Goal: Contribute content: Contribute content

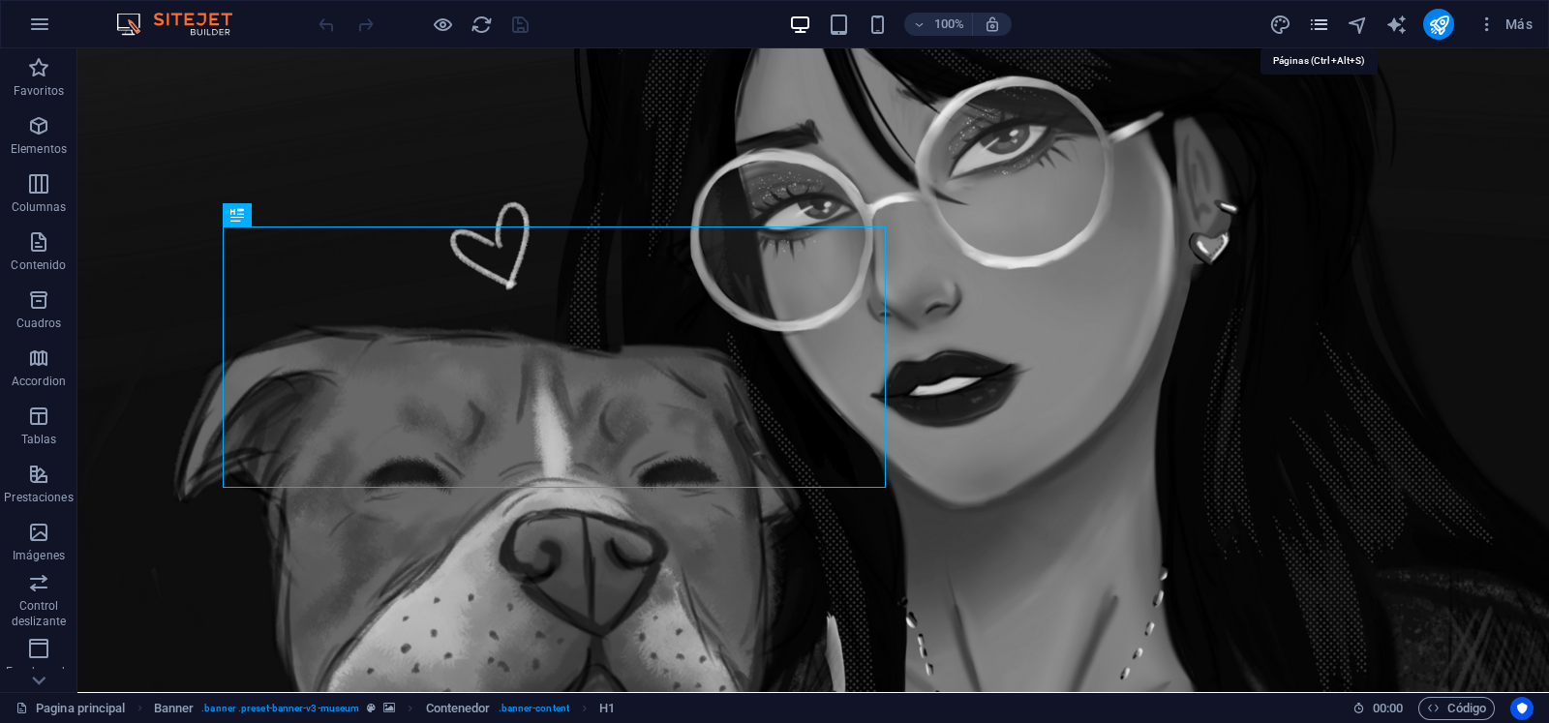
click at [1321, 26] on icon "pages" at bounding box center [1319, 25] width 22 height 22
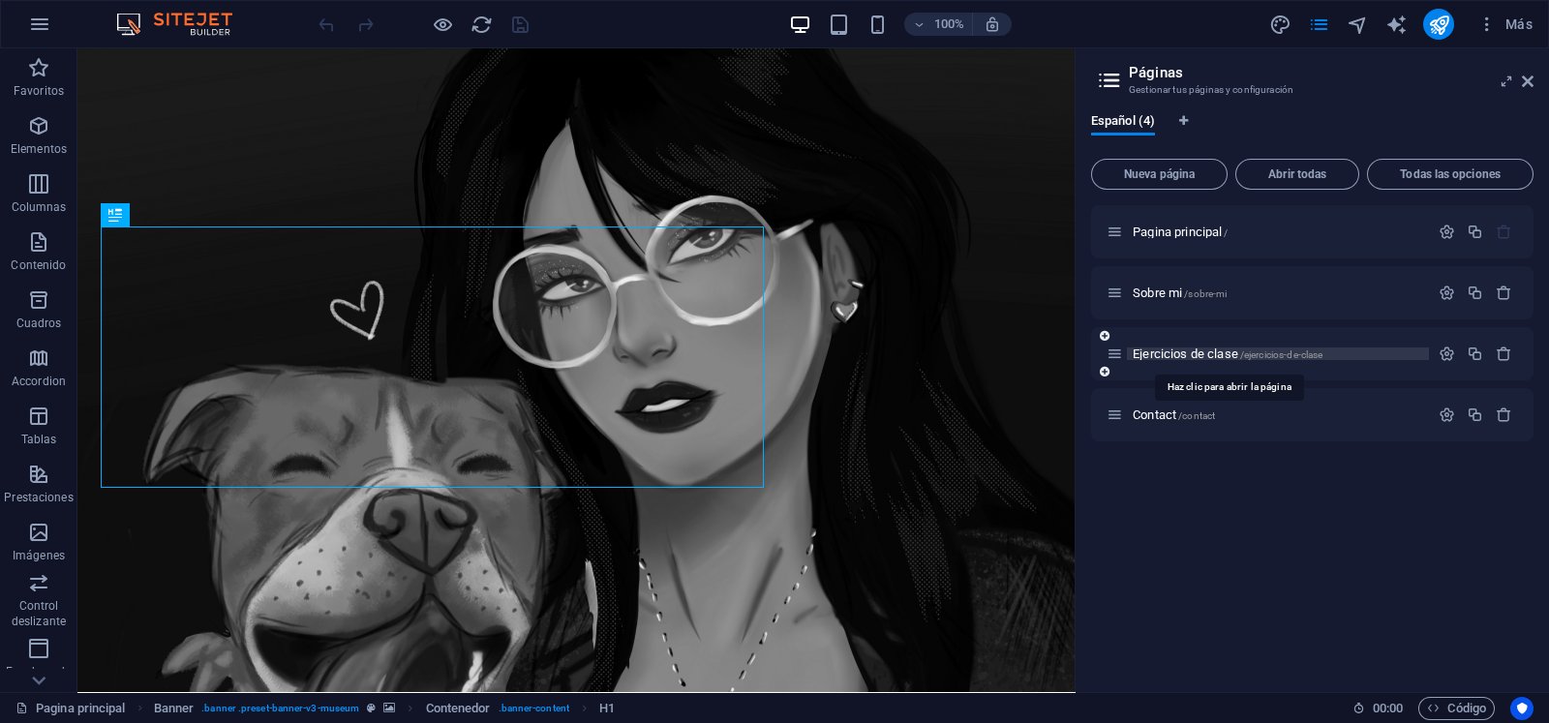
click at [1212, 352] on span "Ejercicios de clase /ejercicios-de-clase" at bounding box center [1227, 353] width 190 height 15
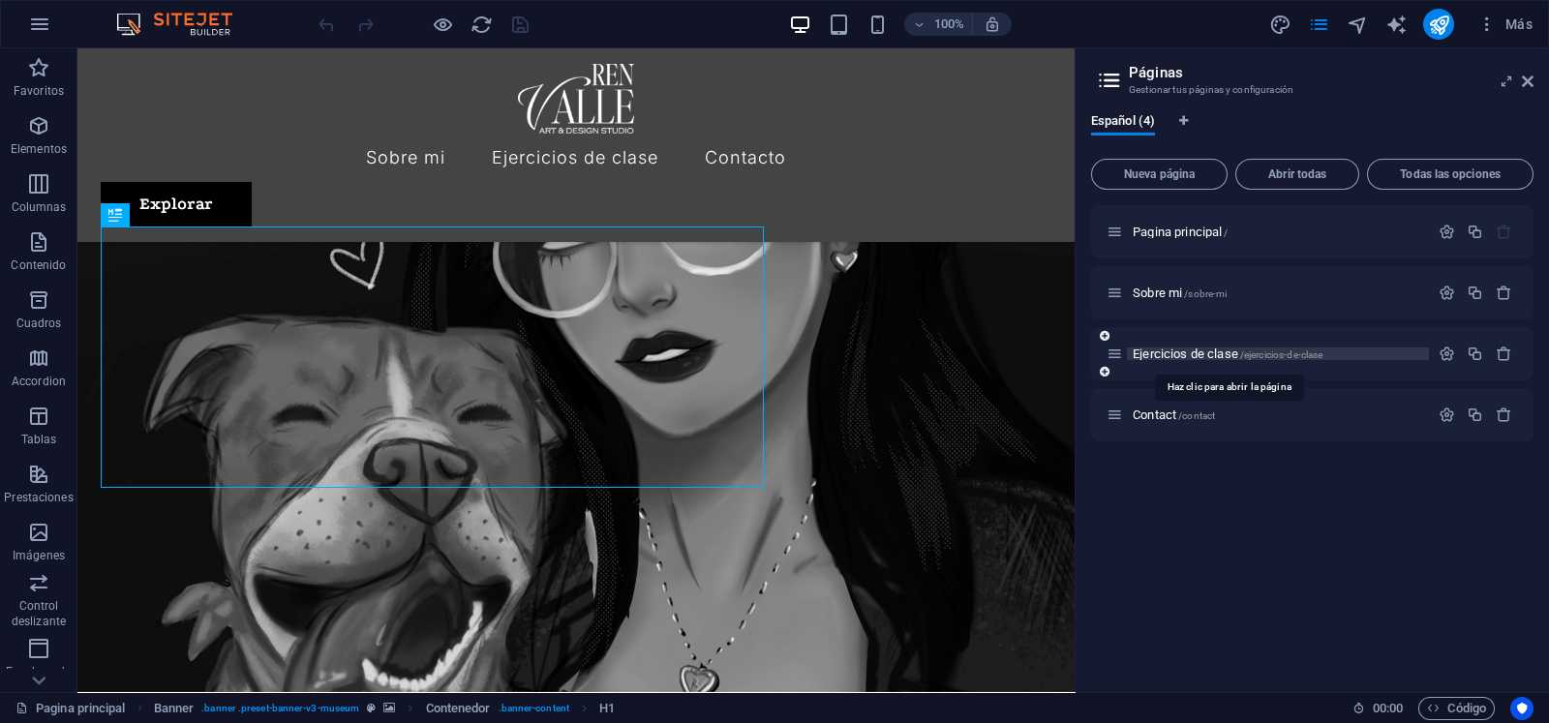
click at [1212, 352] on div "Ejercicios de clase /ejercicios-de-clase" at bounding box center [1312, 353] width 442 height 53
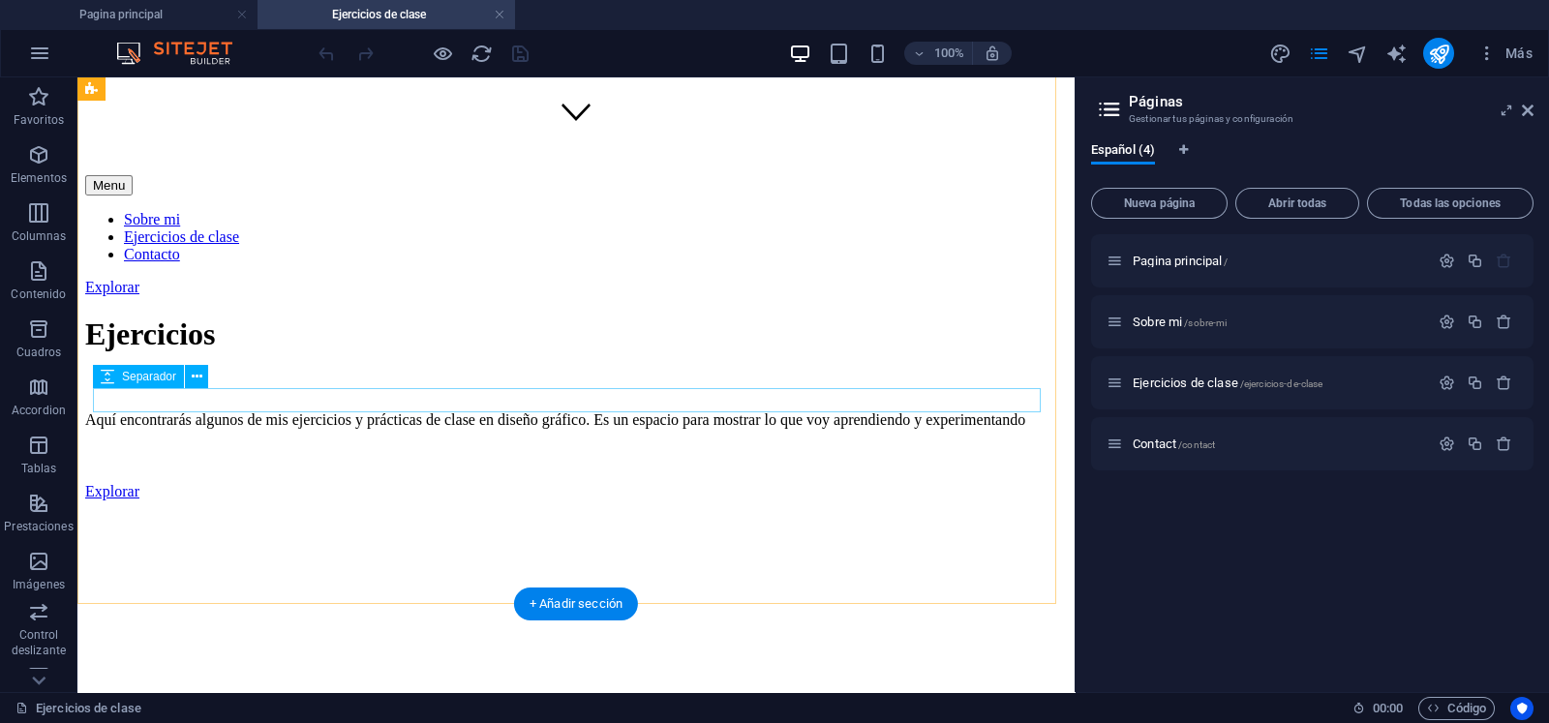
scroll to position [726, 0]
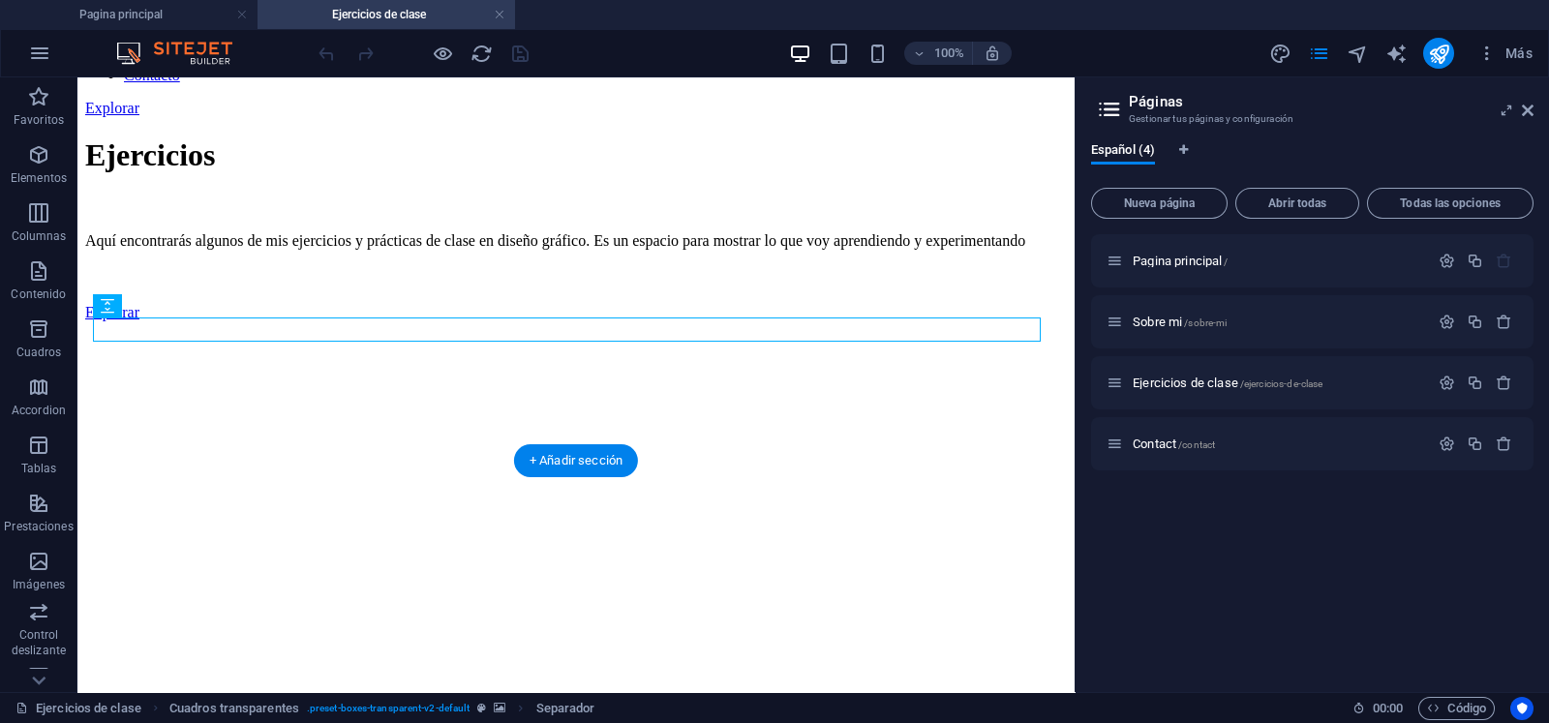
click at [384, 321] on figure at bounding box center [575, 321] width 981 height 0
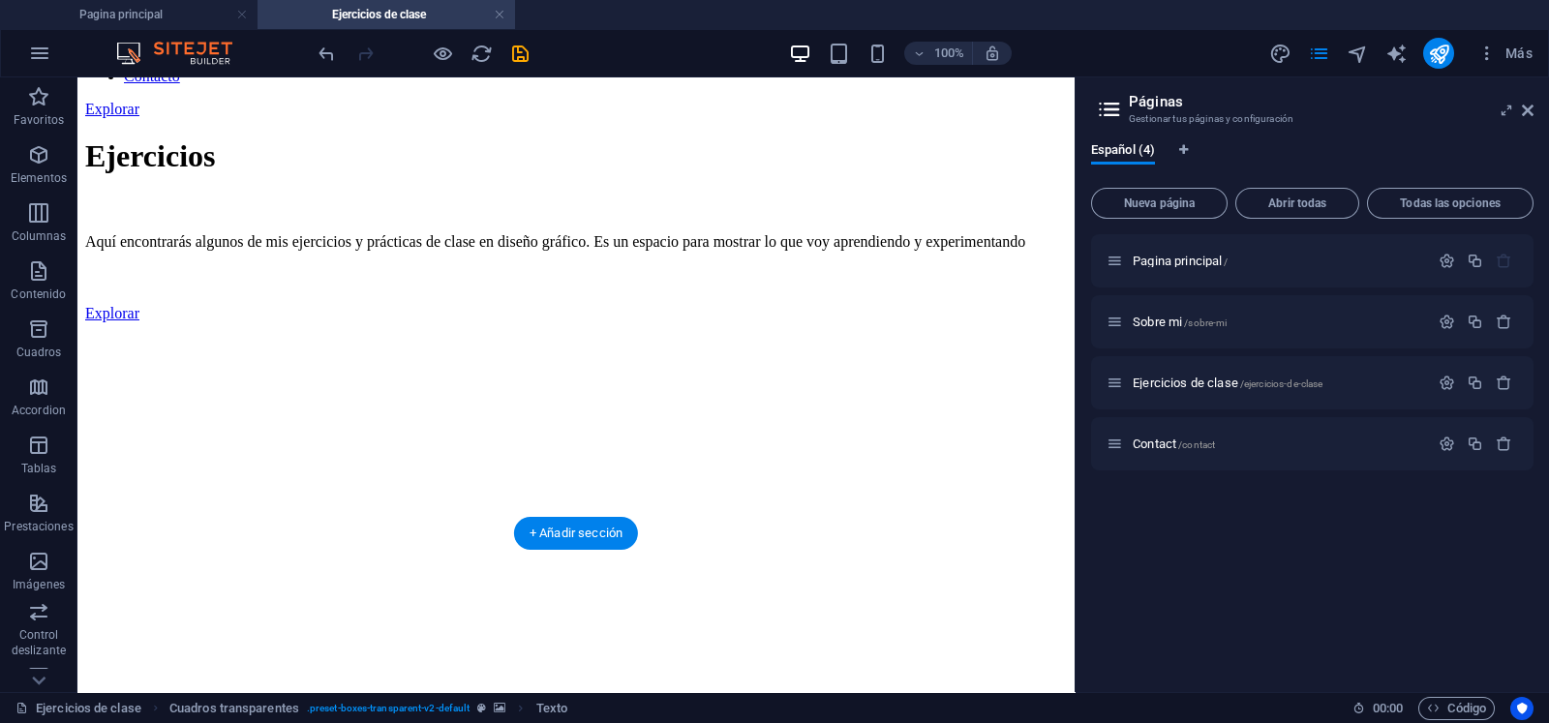
drag, startPoint x: 377, startPoint y: 421, endPoint x: 401, endPoint y: 457, distance: 42.7
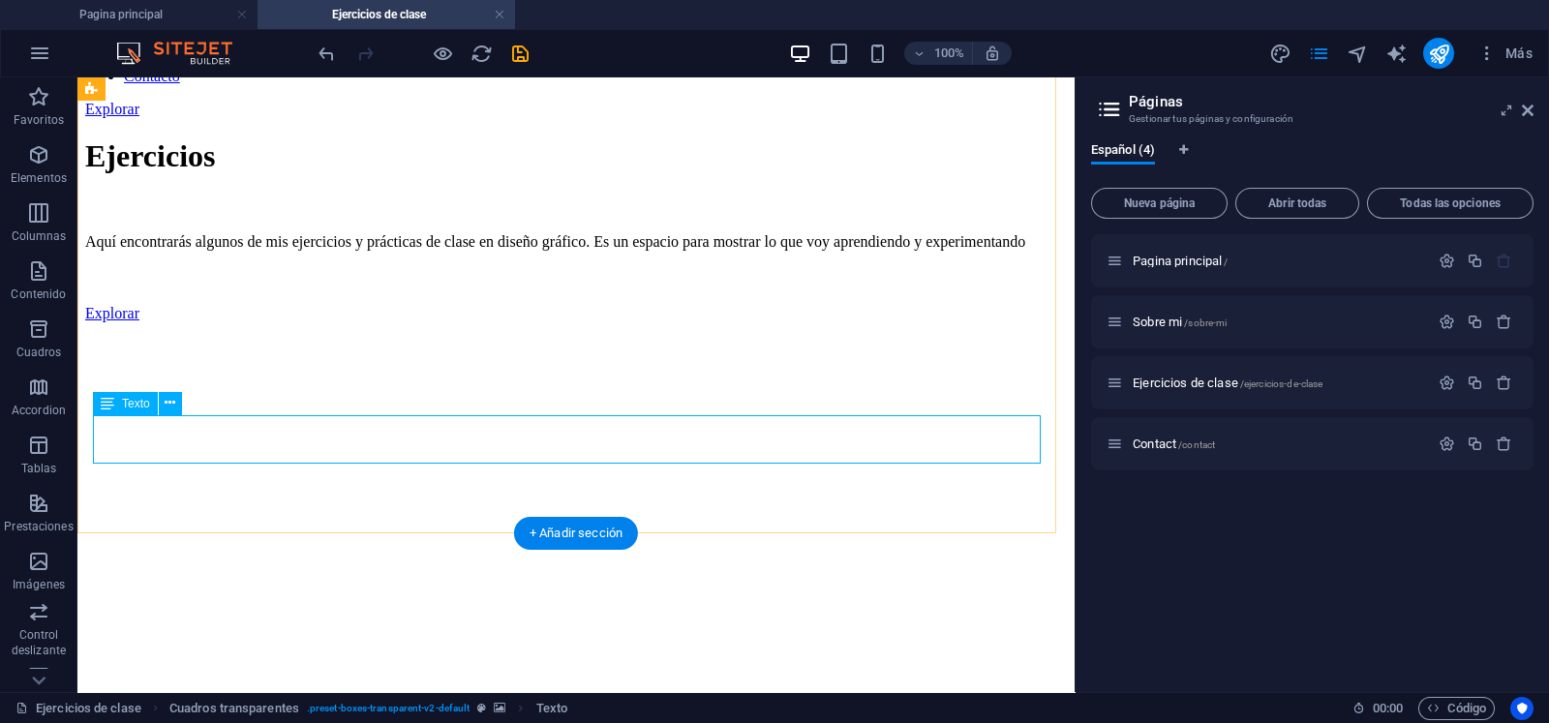
click at [213, 427] on div "Arrastra aquí para reemplazar el contenido existente. Si quieres crear un eleme…" at bounding box center [575, 384] width 997 height 615
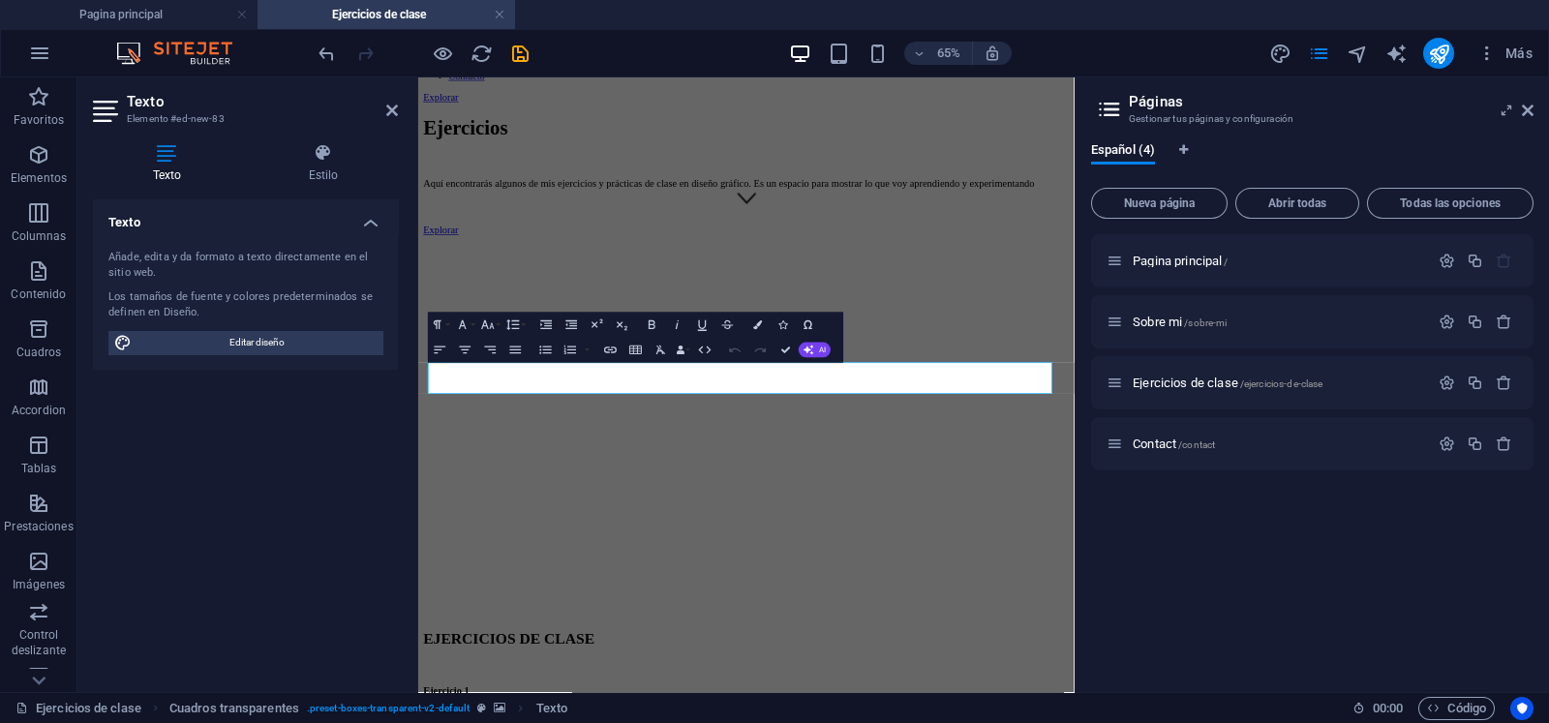
scroll to position [624, 0]
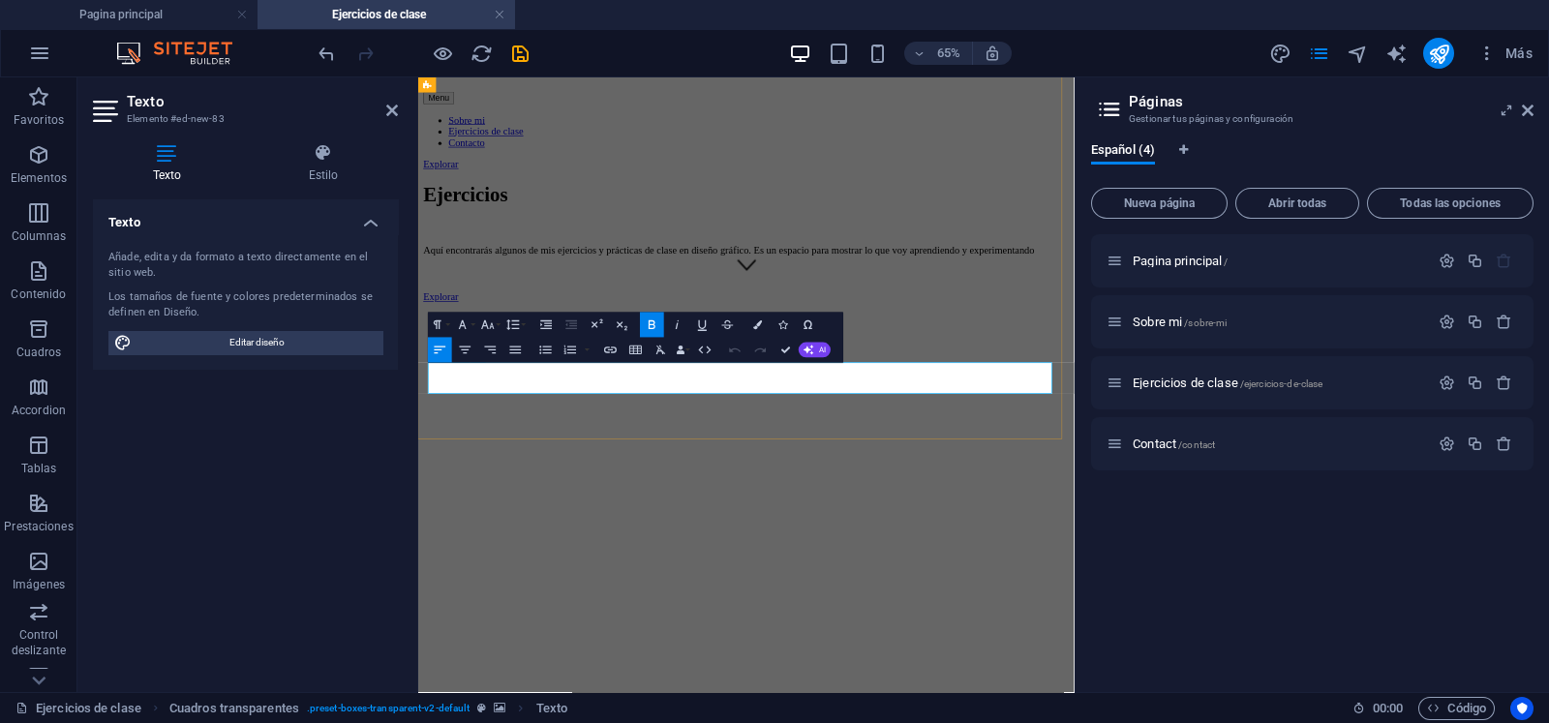
drag, startPoint x: 1008, startPoint y: 548, endPoint x: 452, endPoint y: 565, distance: 555.8
drag, startPoint x: 553, startPoint y: 559, endPoint x: 405, endPoint y: 559, distance: 148.1
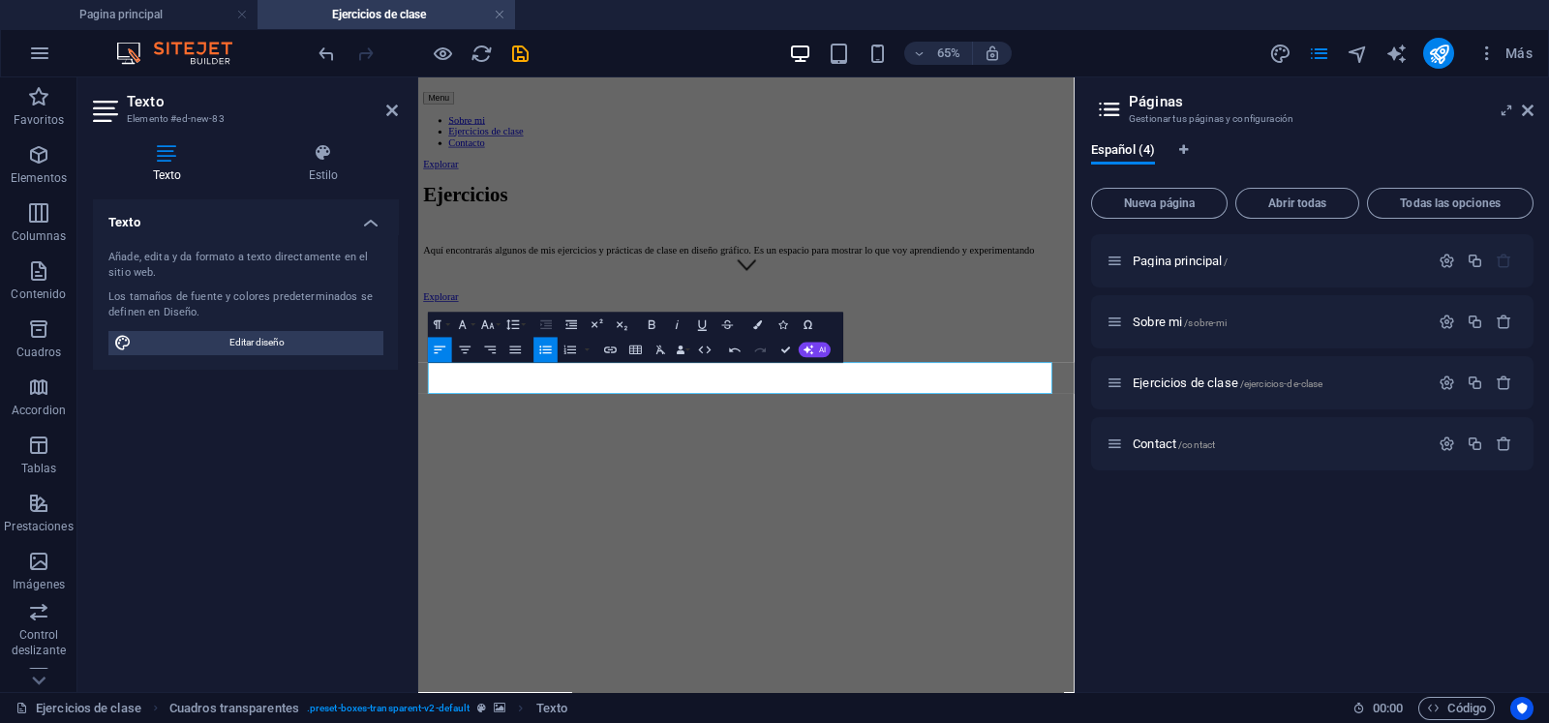
click at [748, 326] on button "Colors" at bounding box center [758, 324] width 24 height 25
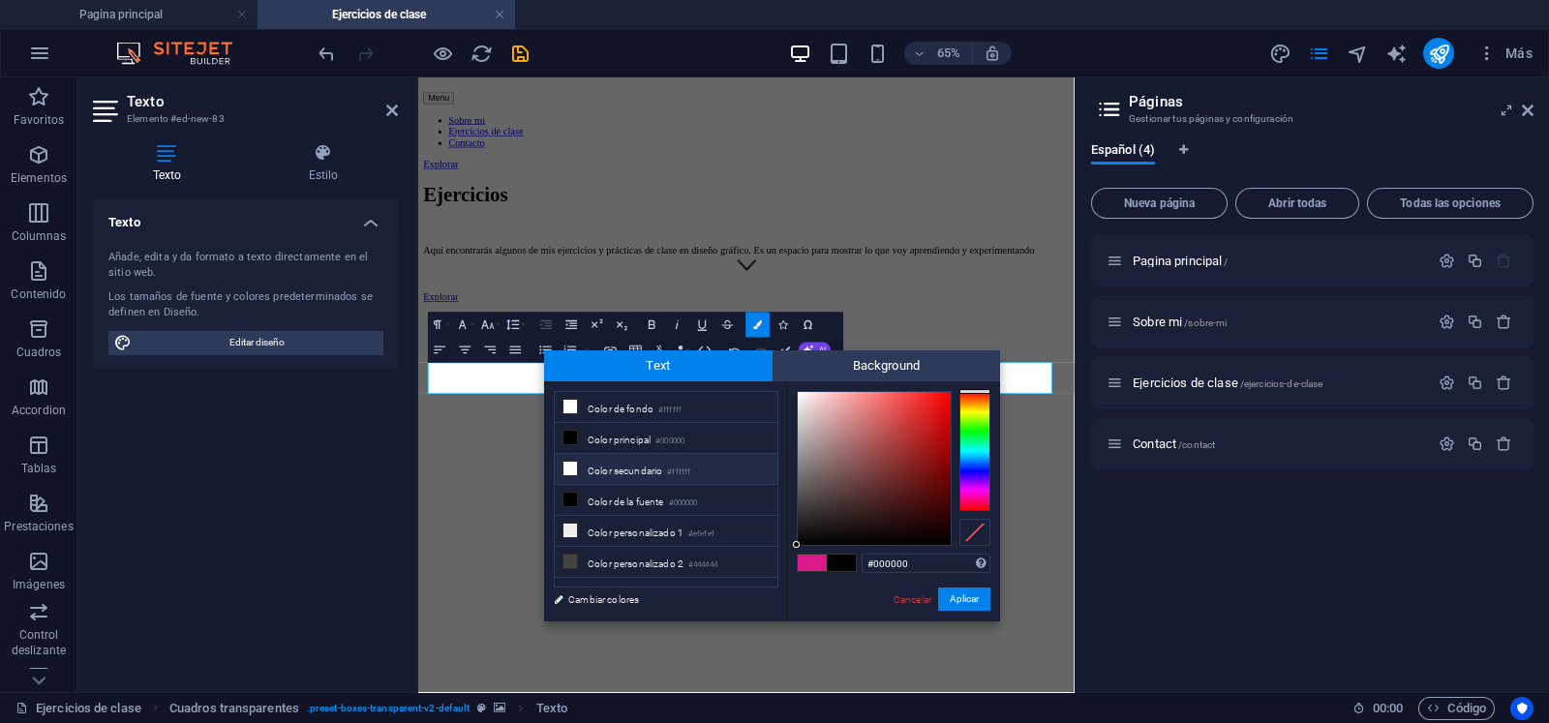
click at [590, 461] on li "Color secundario #ffffff" at bounding box center [666, 469] width 223 height 31
type input "#ffffff"
drag, startPoint x: 858, startPoint y: 797, endPoint x: 976, endPoint y: 595, distance: 233.4
click at [976, 595] on button "Aplicar" at bounding box center [964, 598] width 52 height 23
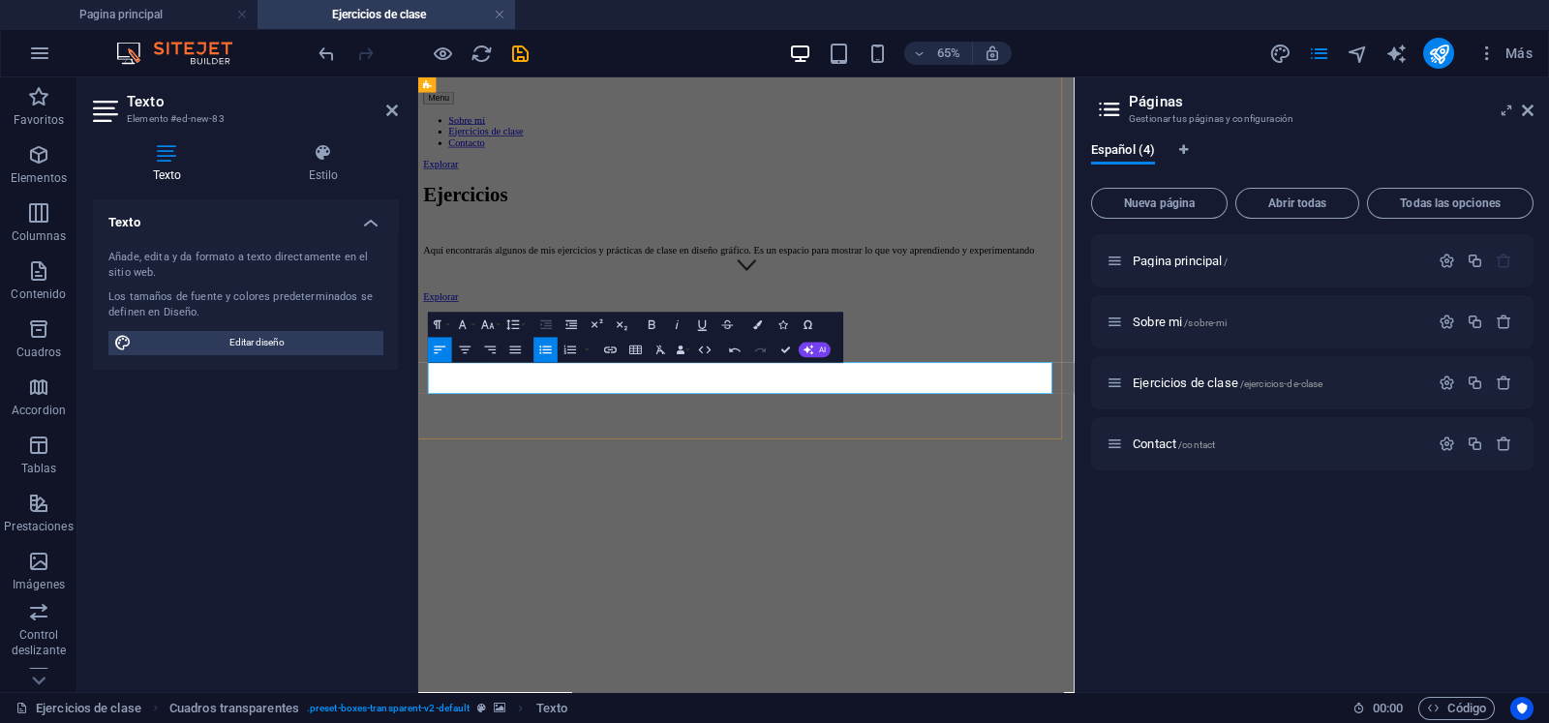
click at [614, 353] on icon "button" at bounding box center [610, 349] width 15 height 15
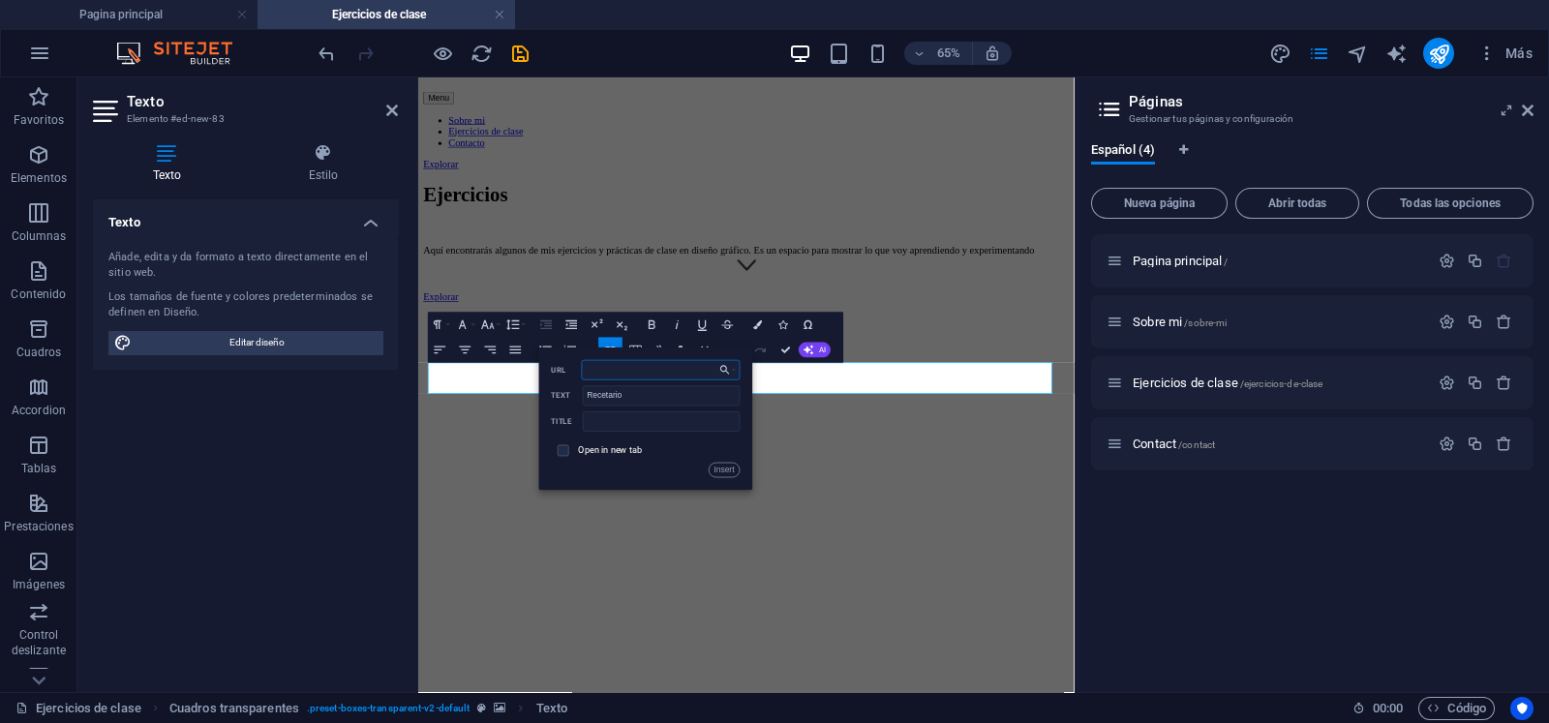
click at [605, 368] on input "URL" at bounding box center [661, 370] width 159 height 20
paste input "[URL][DOMAIN_NAME]"
type input "[URL][DOMAIN_NAME]"
click at [725, 467] on button "Insert" at bounding box center [724, 470] width 32 height 15
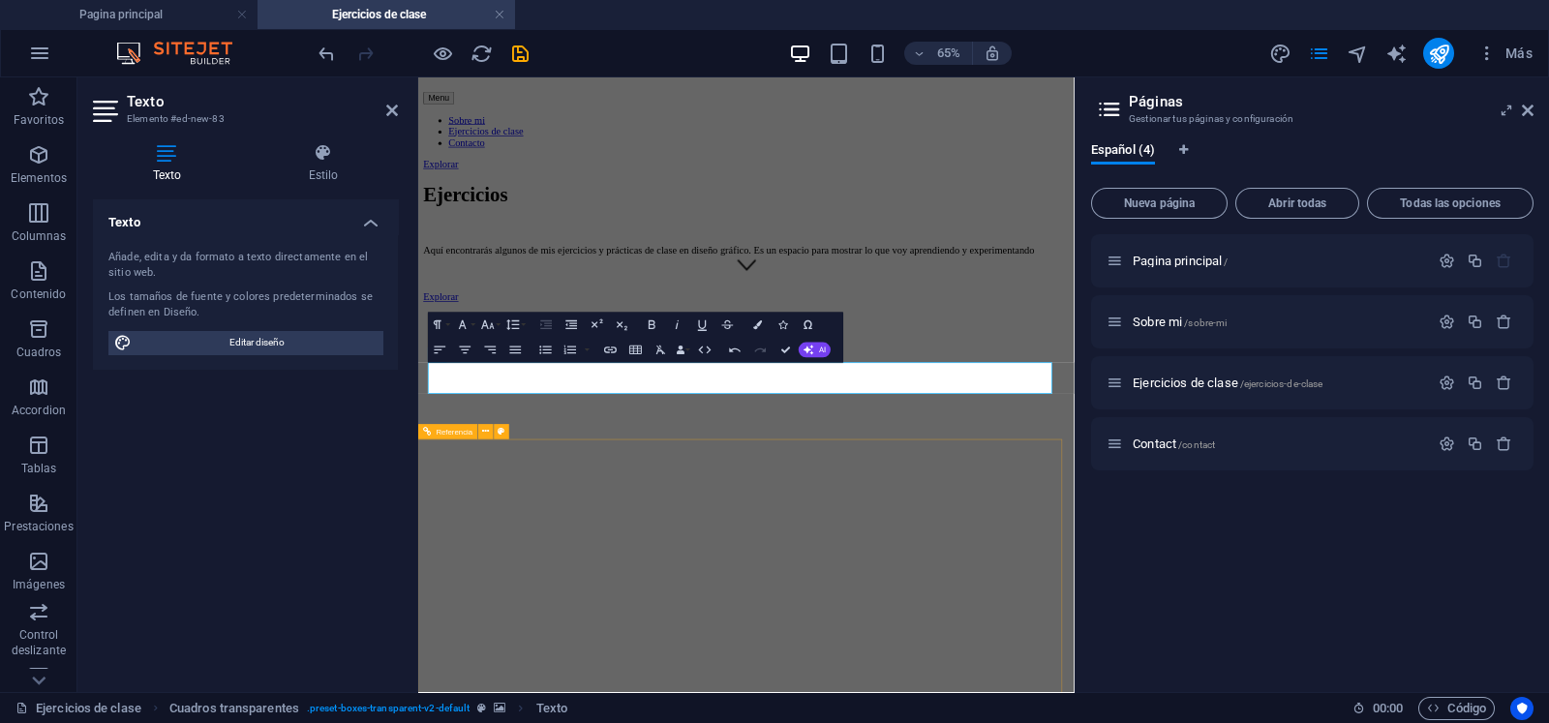
scroll to position [0, 0]
click at [759, 331] on button "Colors" at bounding box center [758, 324] width 24 height 25
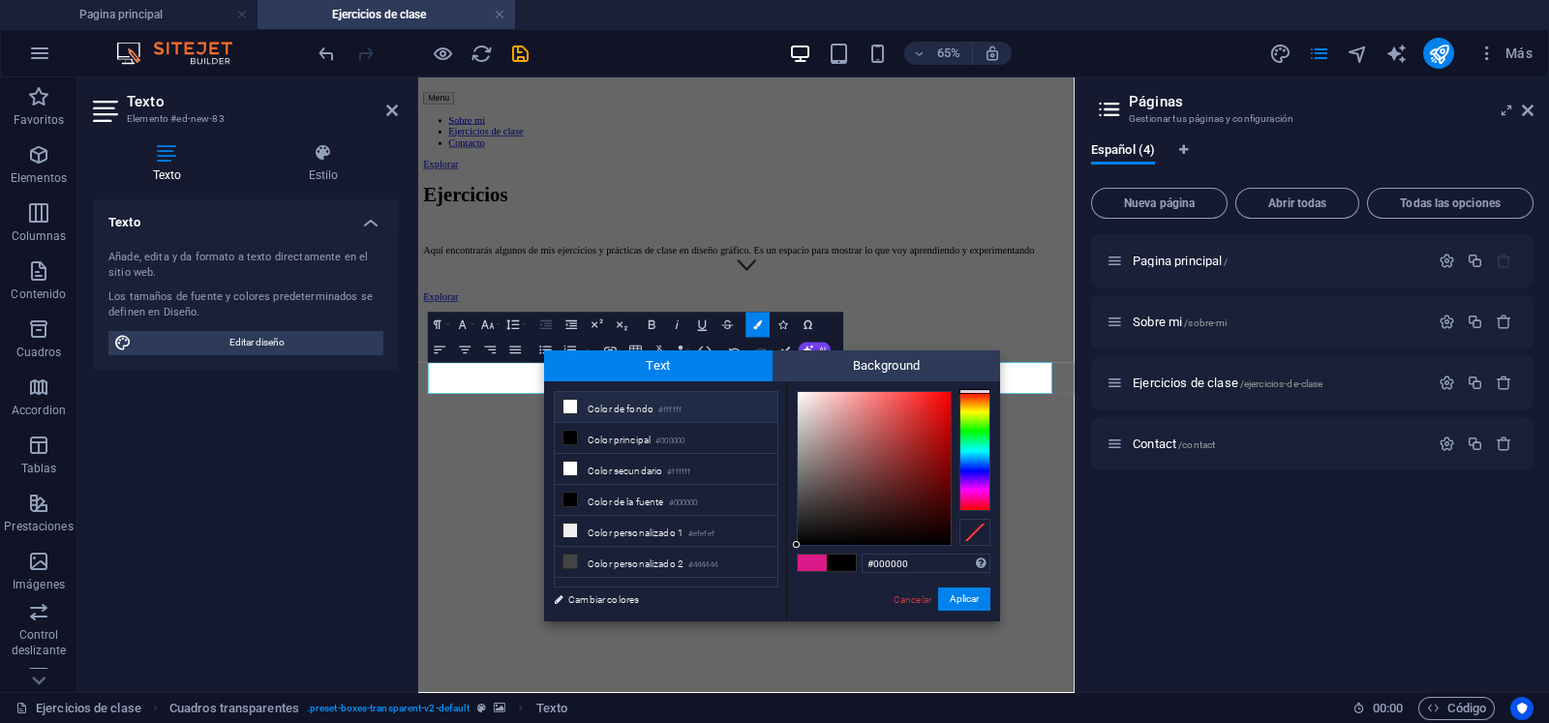
click at [646, 416] on li "Color de fondo #ffffff" at bounding box center [666, 407] width 223 height 31
type input "#ffffff"
click at [620, 467] on li "Color secundario #ffffff" at bounding box center [666, 469] width 223 height 31
drag, startPoint x: 953, startPoint y: 602, endPoint x: 821, endPoint y: 805, distance: 242.7
click at [953, 602] on button "Aplicar" at bounding box center [964, 598] width 52 height 23
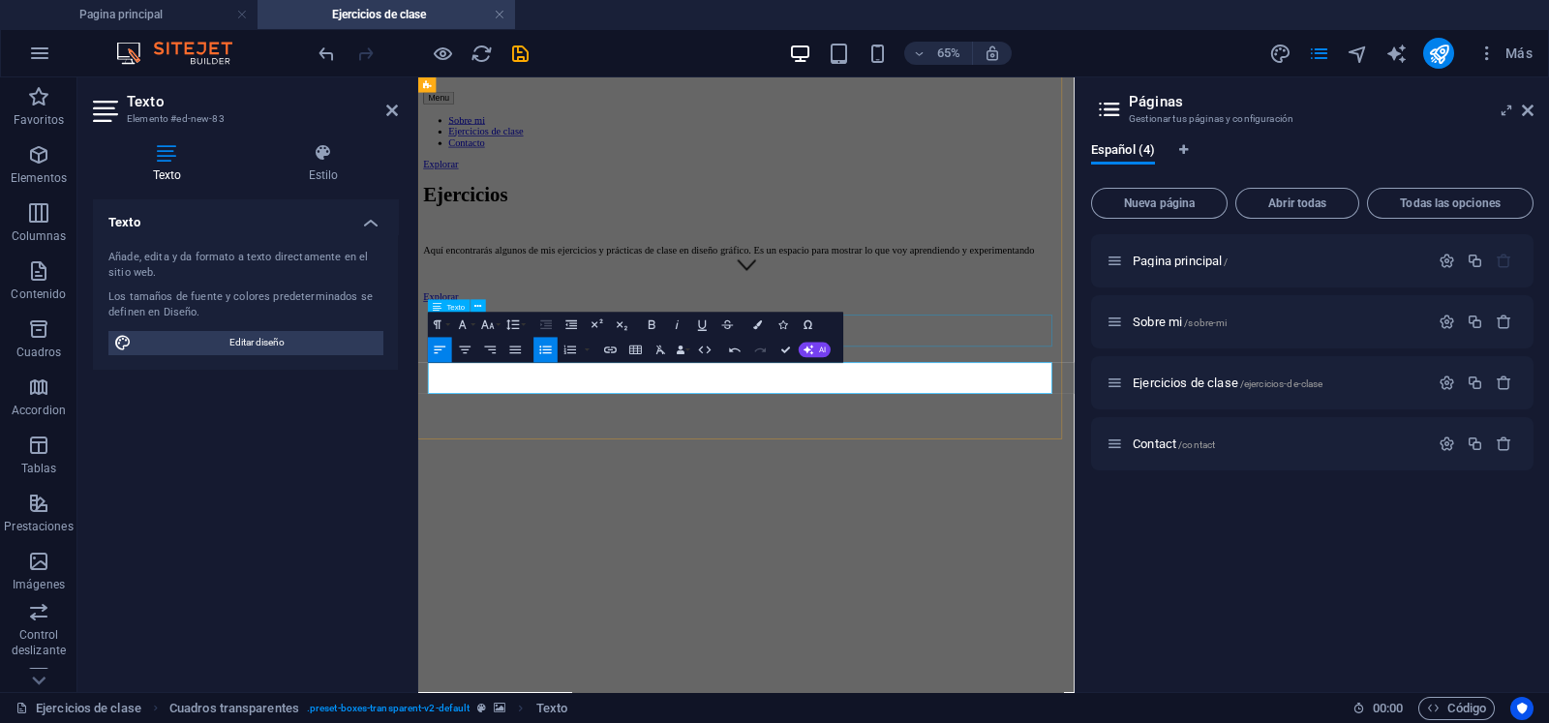
drag, startPoint x: 1260, startPoint y: 442, endPoint x: 1309, endPoint y: 315, distance: 136.6
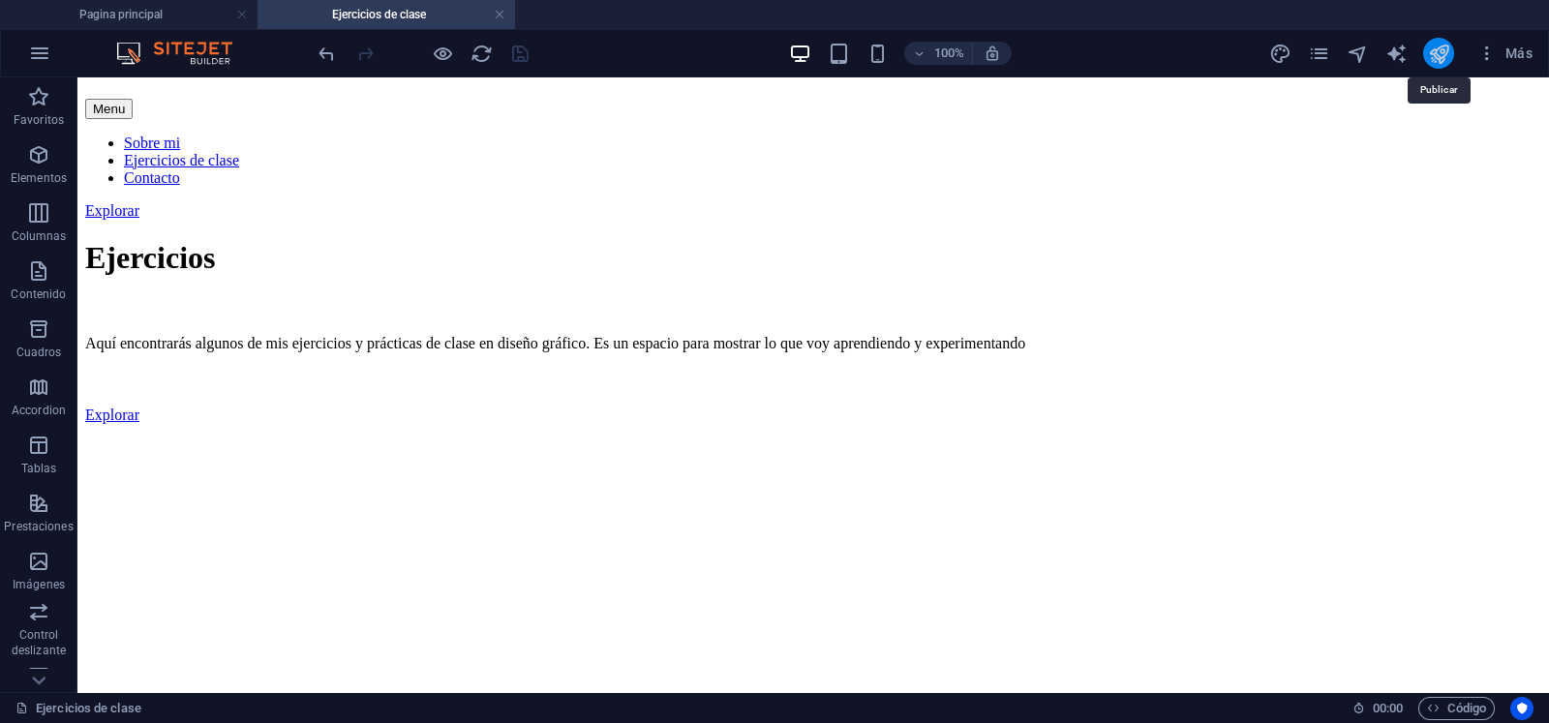
click at [1437, 54] on icon "publish" at bounding box center [1439, 54] width 22 height 22
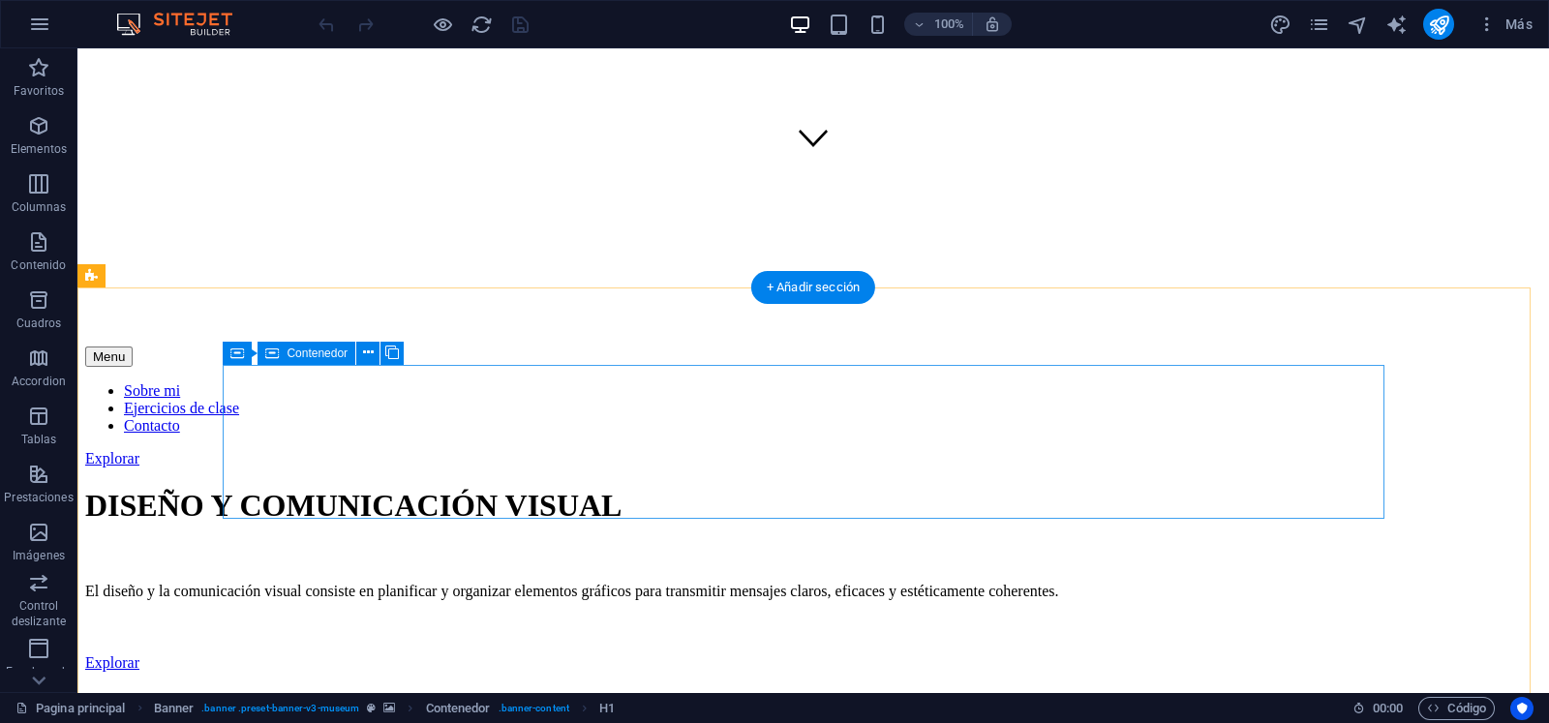
scroll to position [308, 0]
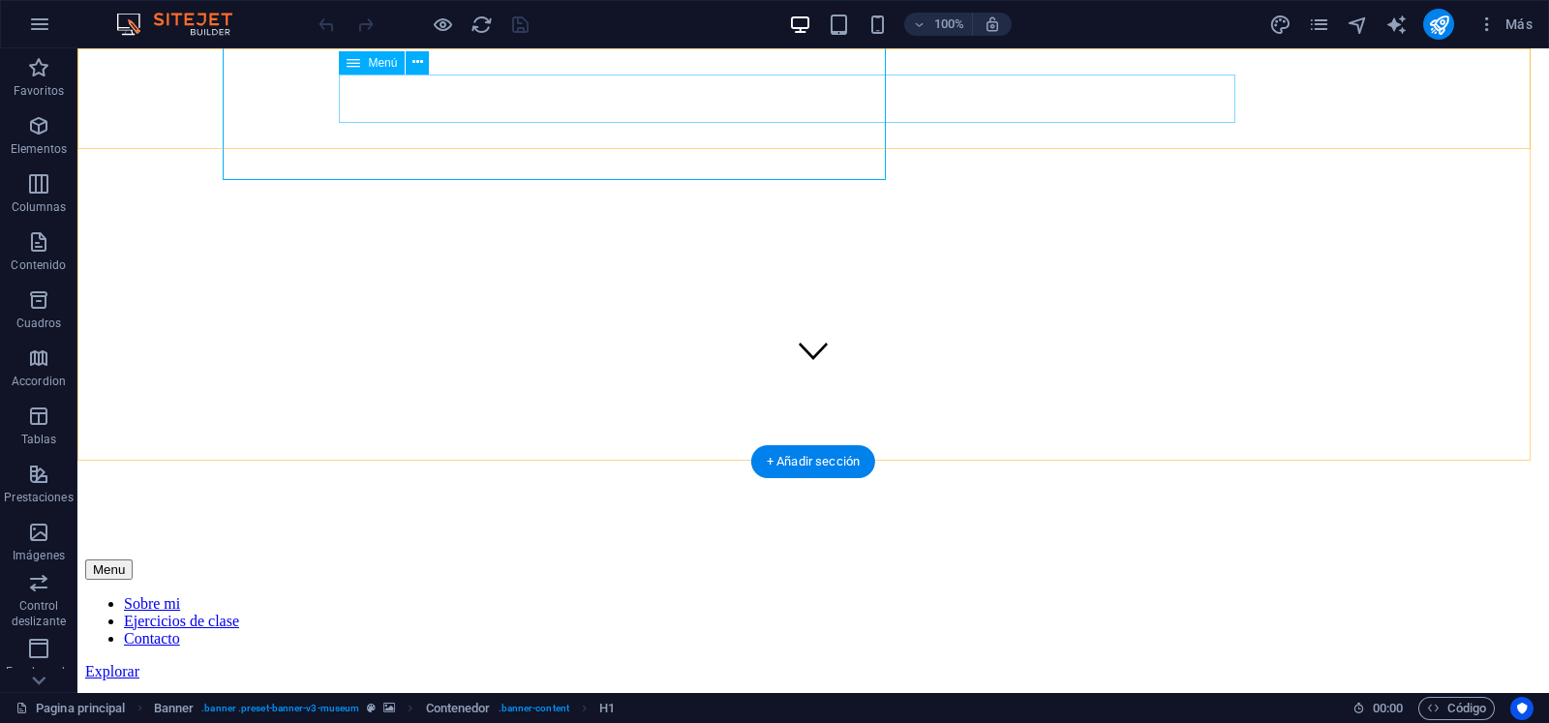
click at [852, 595] on nav "Sobre mi Ejercicios de clase Contacto" at bounding box center [813, 621] width 1456 height 52
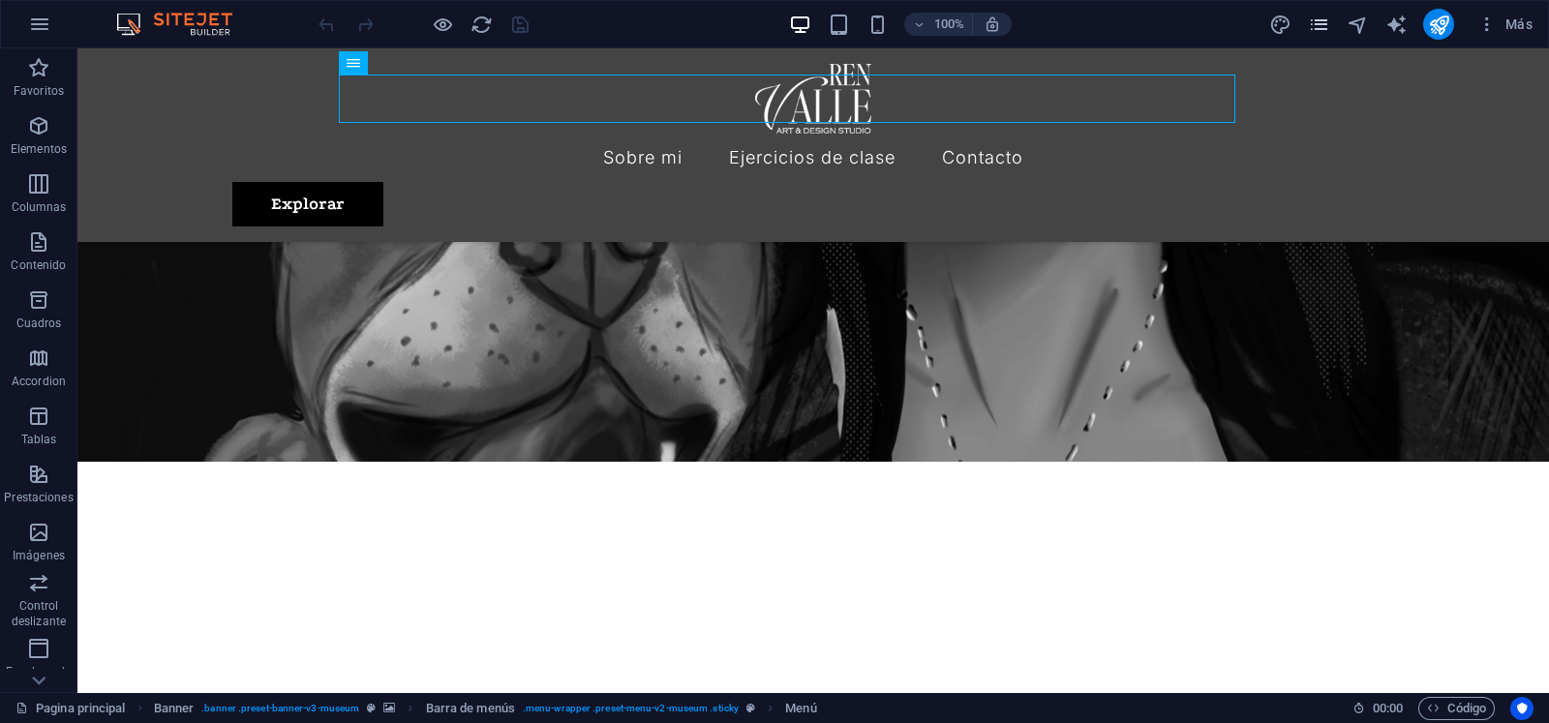
click at [1321, 17] on icon "pages" at bounding box center [1319, 25] width 22 height 22
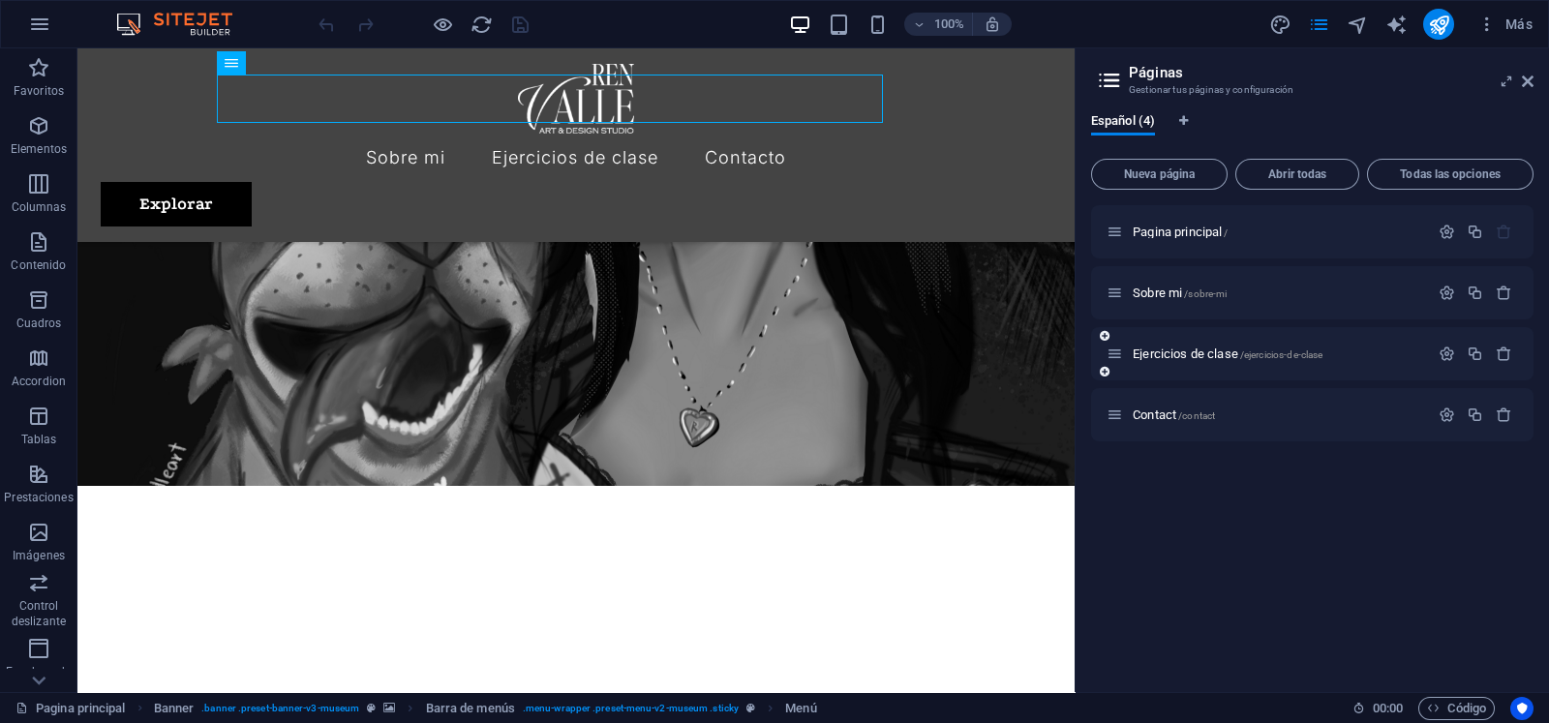
click at [1152, 362] on div "Ejercicios de clase /ejercicios-de-clase" at bounding box center [1267, 354] width 322 height 22
click at [1156, 355] on span "Ejercicios de clase /ejercicios-de-clase" at bounding box center [1227, 353] width 190 height 15
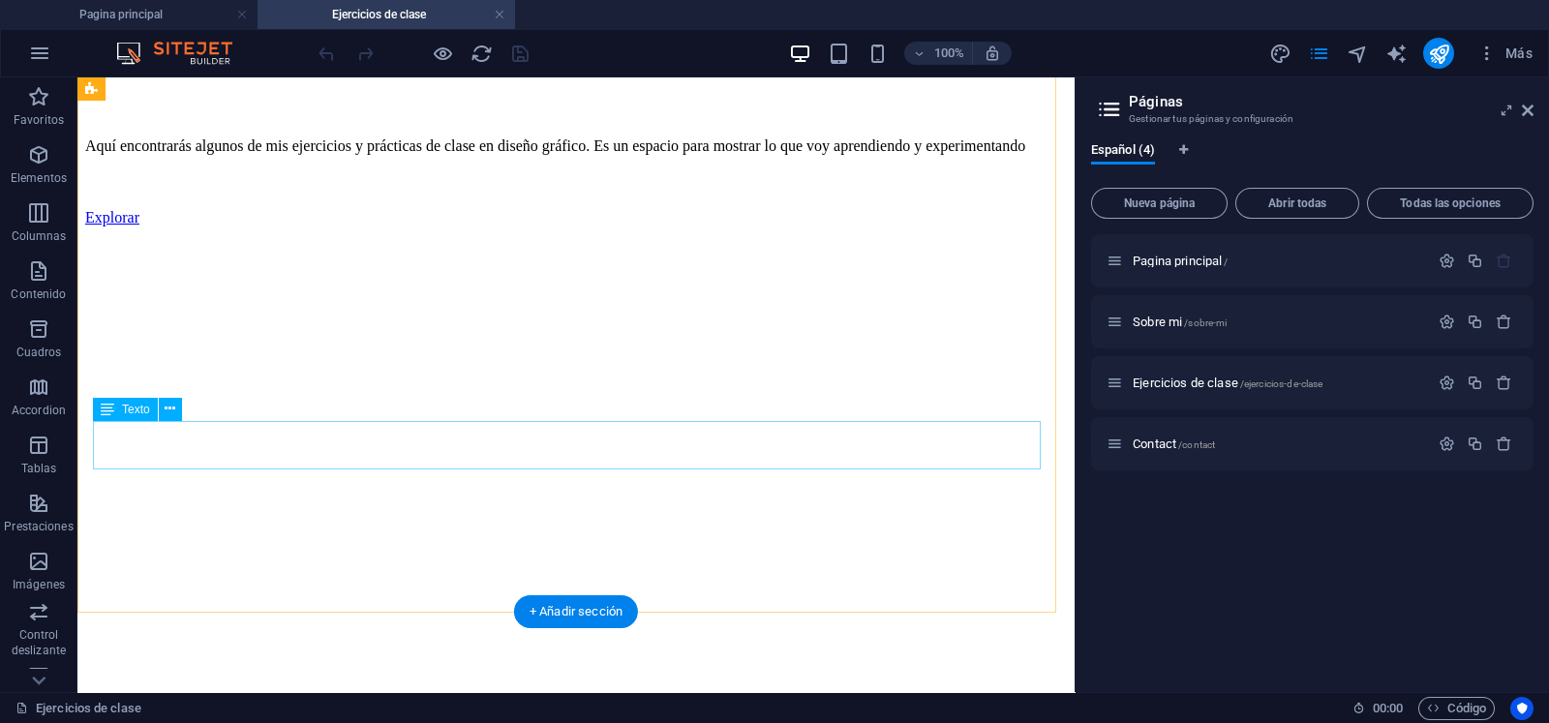
scroll to position [846, 0]
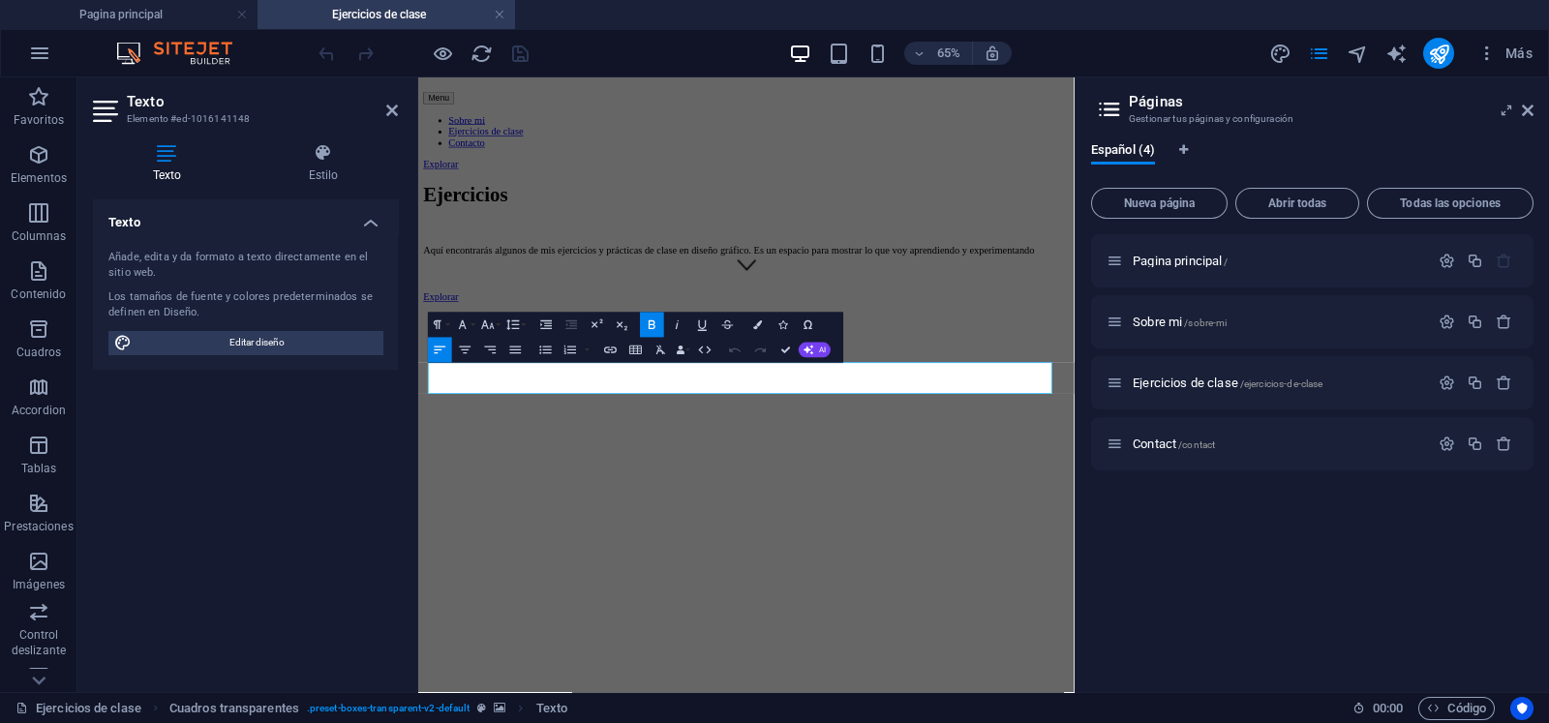
drag, startPoint x: 515, startPoint y: 545, endPoint x: 423, endPoint y: 552, distance: 92.2
click at [707, 321] on icon "button" at bounding box center [702, 323] width 15 height 15
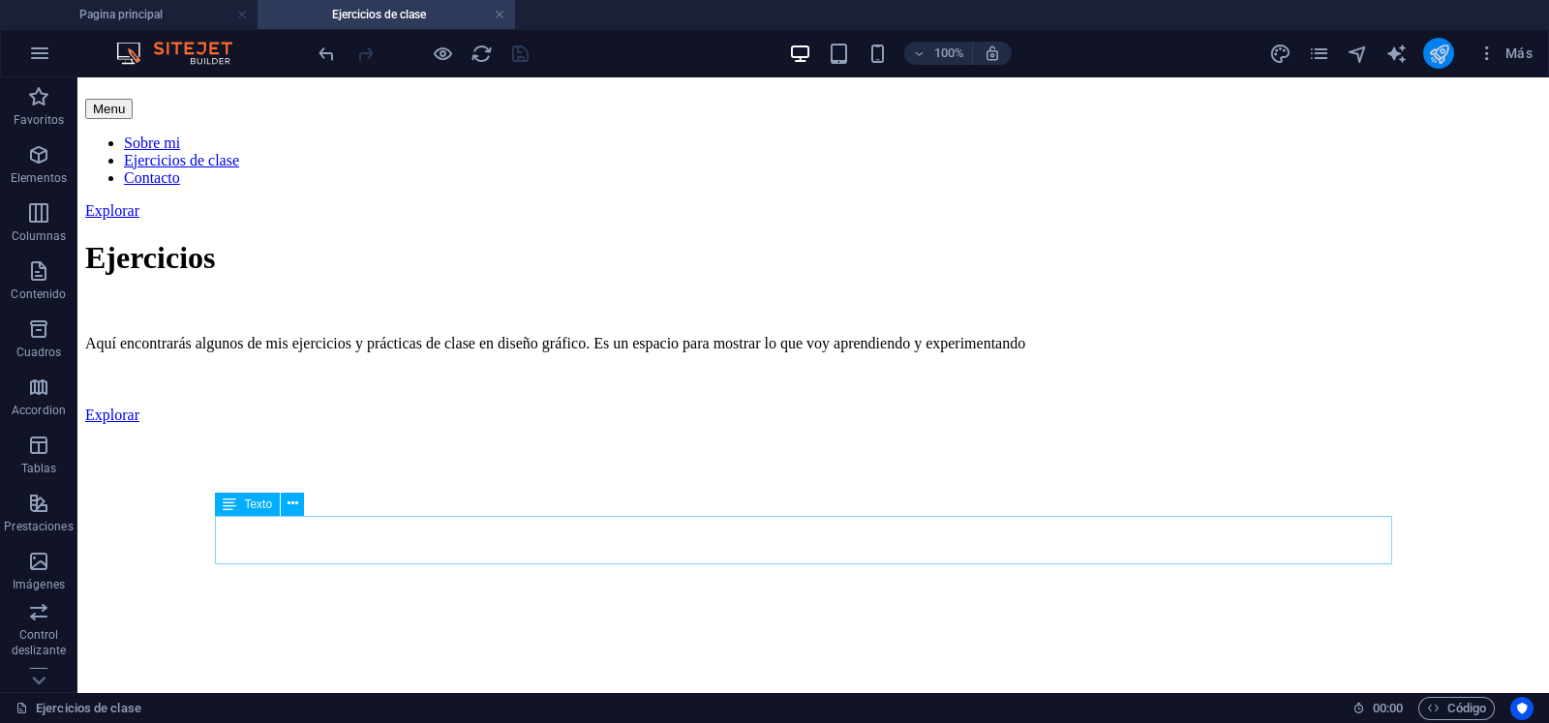
click at [1429, 53] on icon "publish" at bounding box center [1439, 54] width 22 height 22
